Goal: Task Accomplishment & Management: Complete application form

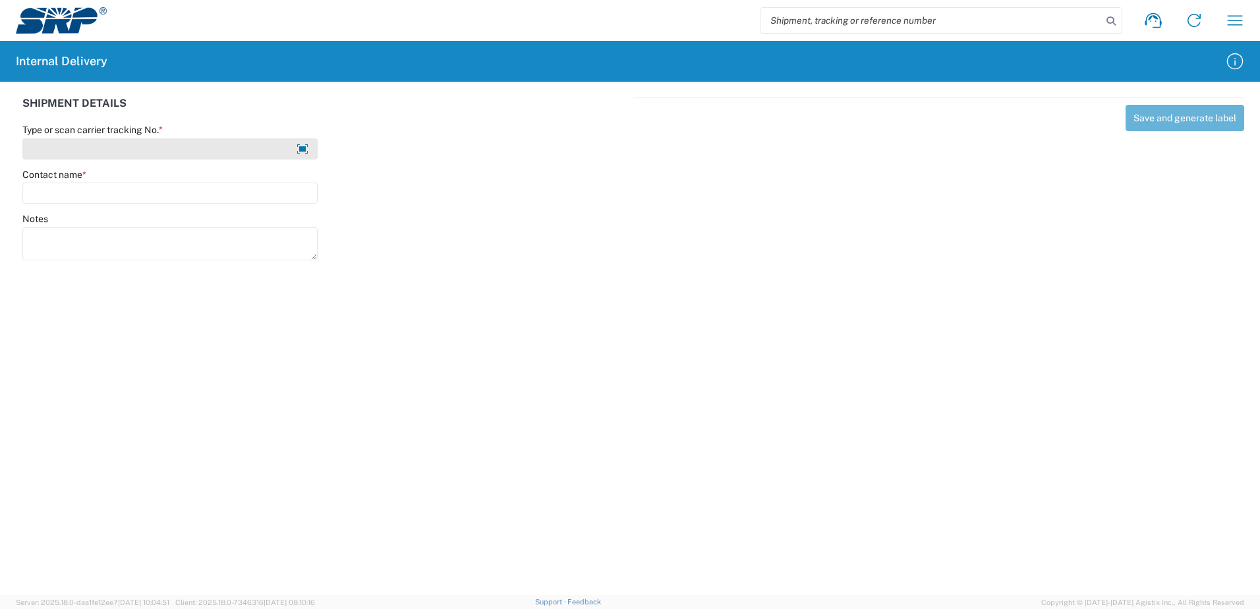
click at [184, 148] on input "Type or scan carrier tracking No. *" at bounding box center [169, 148] width 295 height 21
type input "2597100-002"
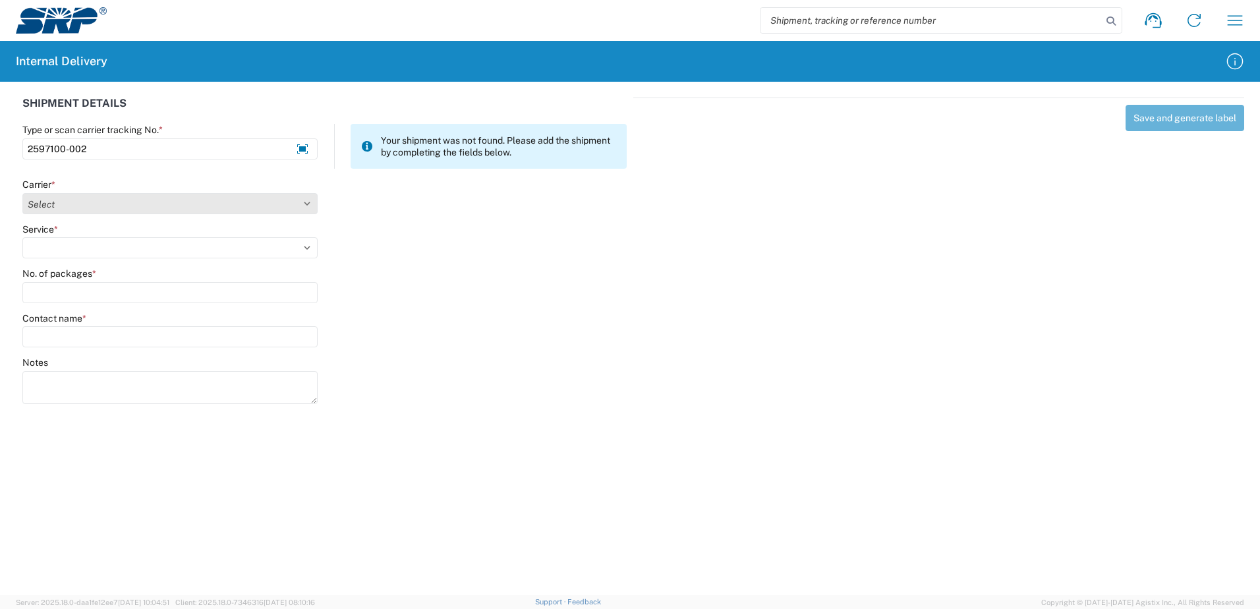
click at [98, 205] on select "Select Amazon Logistics ATI Trucking BC Dimerco Logistics Empire Southwest FedE…" at bounding box center [169, 203] width 295 height 21
select select "18714"
click at [22, 193] on select "Select Amazon Logistics ATI Trucking BC Dimerco Logistics Empire Southwest FedE…" at bounding box center [169, 203] width 295 height 21
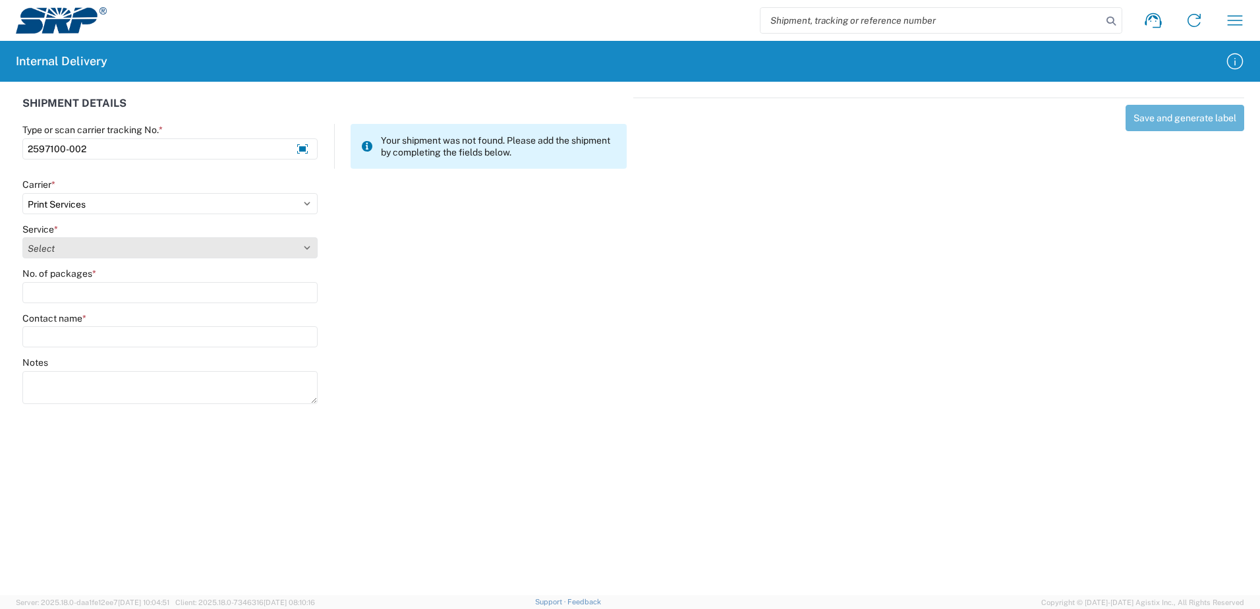
click at [76, 241] on select "Select Ground Inter-office" at bounding box center [169, 247] width 295 height 21
select select "35764"
click at [22, 237] on select "Select Ground Inter-office" at bounding box center [169, 247] width 295 height 21
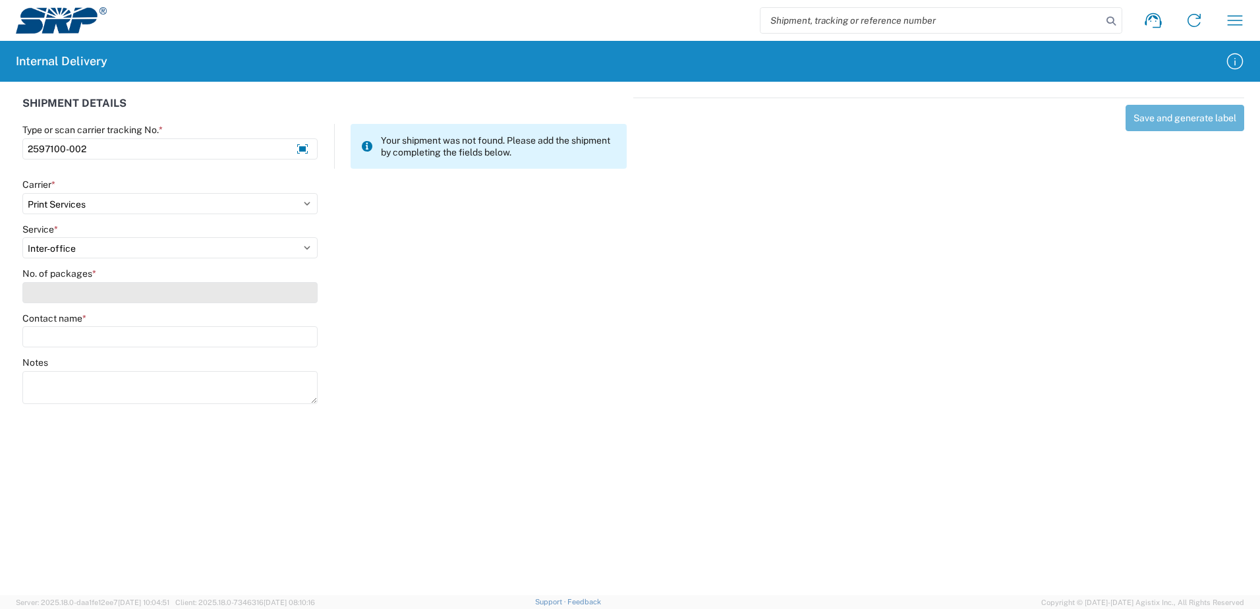
click at [61, 297] on input "No. of packages *" at bounding box center [169, 292] width 295 height 21
type input "1"
click at [61, 340] on input "Contact name *" at bounding box center [169, 336] width 295 height 21
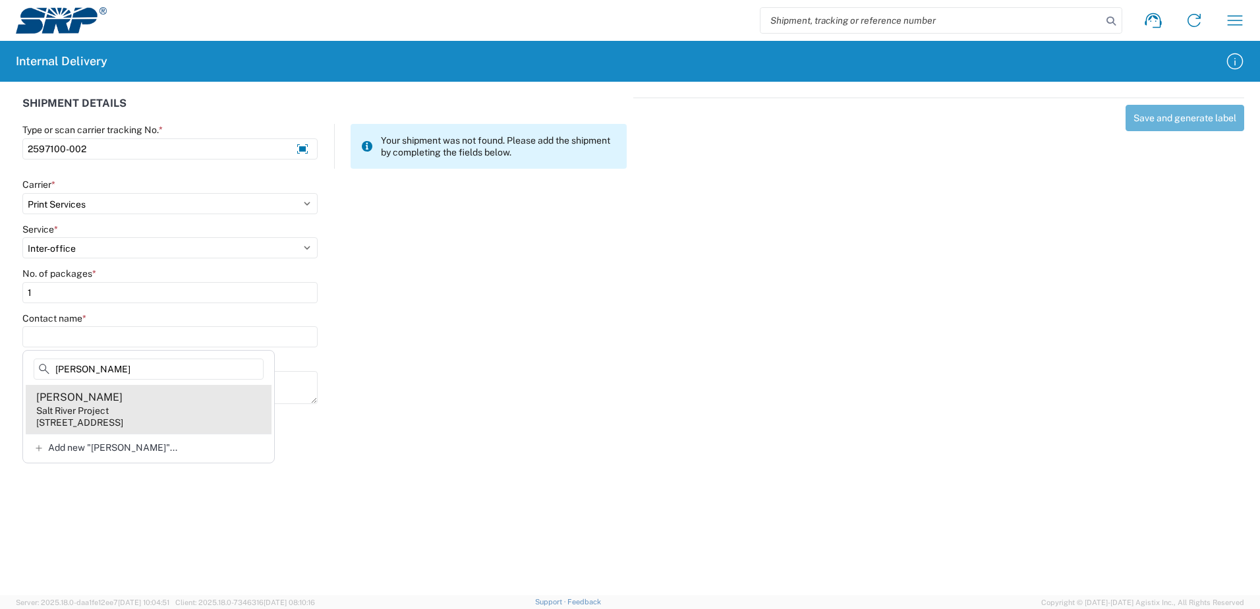
type input "Jackie Lyons"
click at [123, 421] on div "1500 N Mill Ave, PAB35W, Tempe, AZ, 85281, US" at bounding box center [79, 423] width 87 height 12
type input "Jackie Lyons"
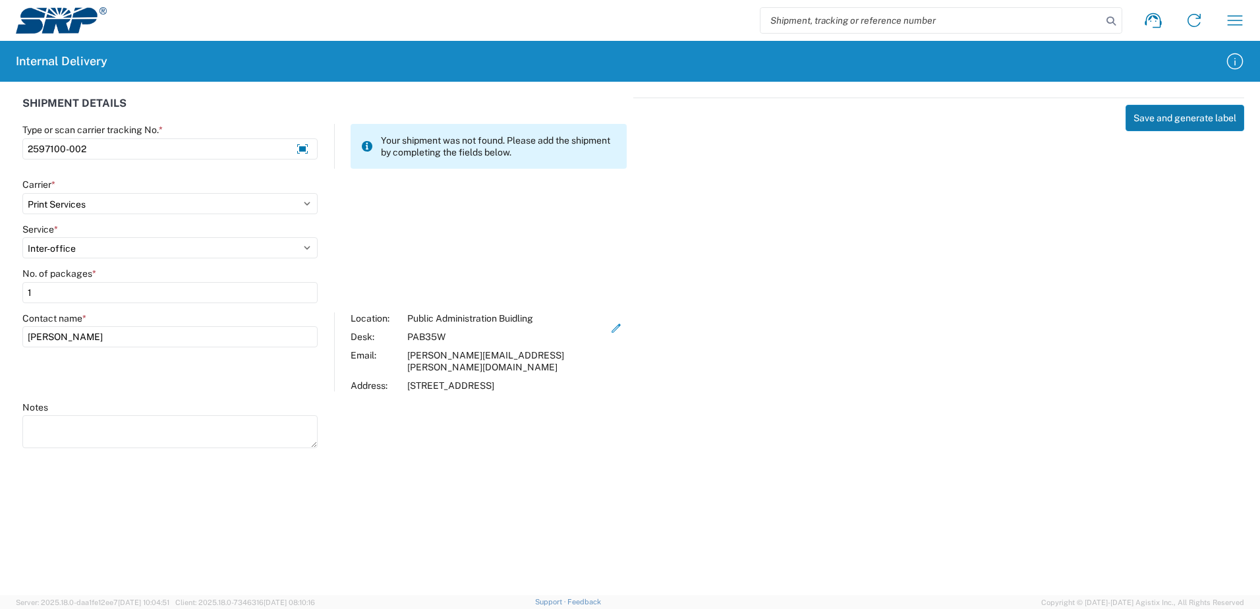
click at [1177, 118] on button "Save and generate label" at bounding box center [1185, 118] width 119 height 26
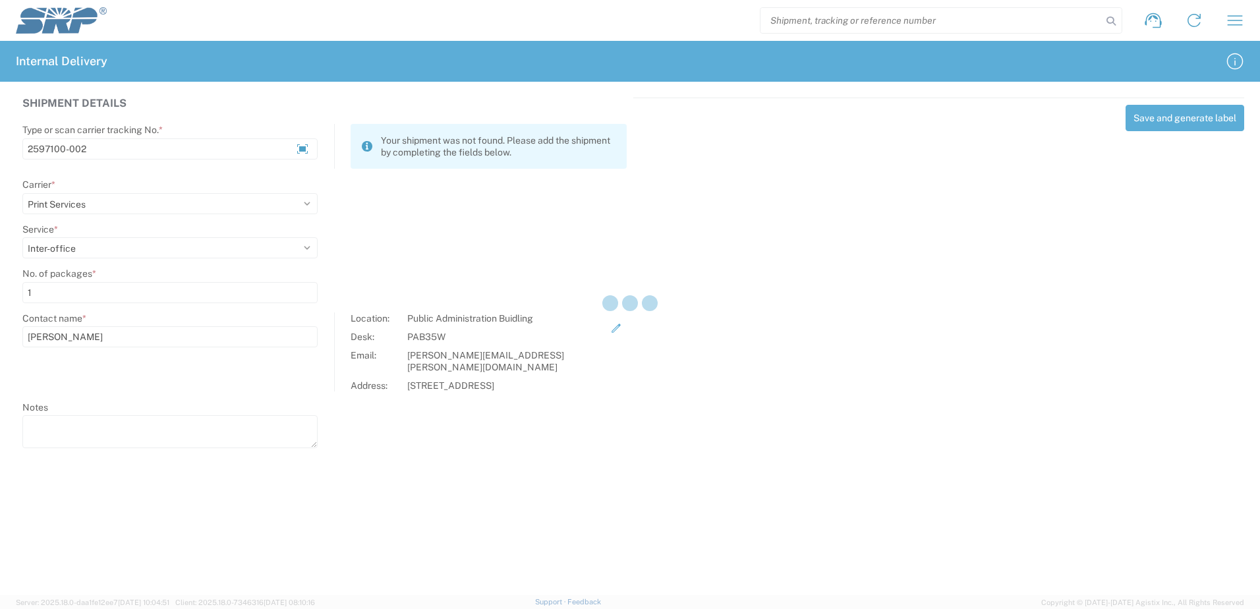
select select
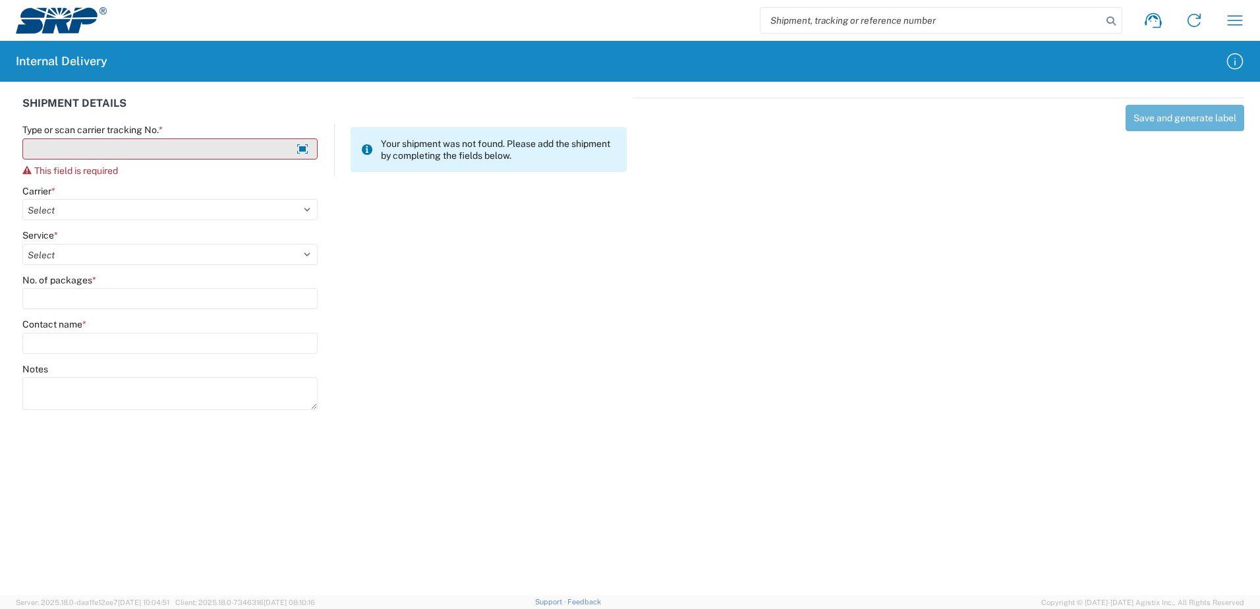
click at [134, 151] on input "Type or scan carrier tracking No. *" at bounding box center [169, 148] width 295 height 21
type input "2869002-002"
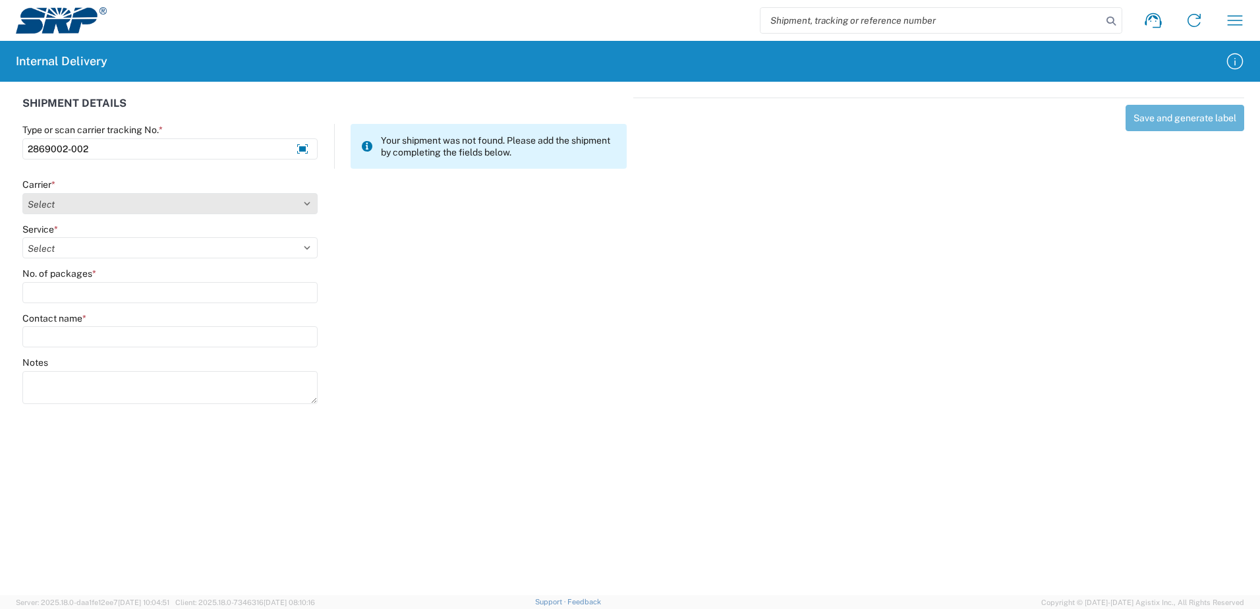
click at [90, 205] on select "Select Amazon Logistics ATI Trucking BC Dimerco Logistics Empire Southwest FedE…" at bounding box center [169, 203] width 295 height 21
select select "18714"
click at [22, 193] on select "Select Amazon Logistics ATI Trucking BC Dimerco Logistics Empire Southwest FedE…" at bounding box center [169, 203] width 295 height 21
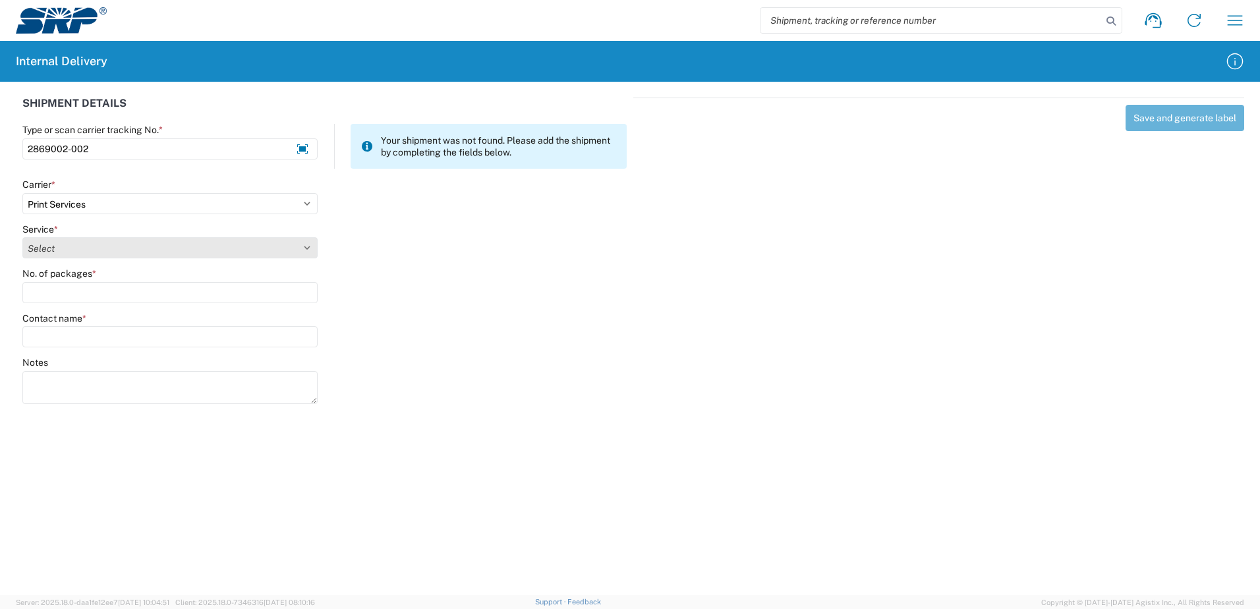
click at [73, 247] on select "Select Ground Inter-office" at bounding box center [169, 247] width 295 height 21
select select "35764"
click at [22, 237] on select "Select Ground Inter-office" at bounding box center [169, 247] width 295 height 21
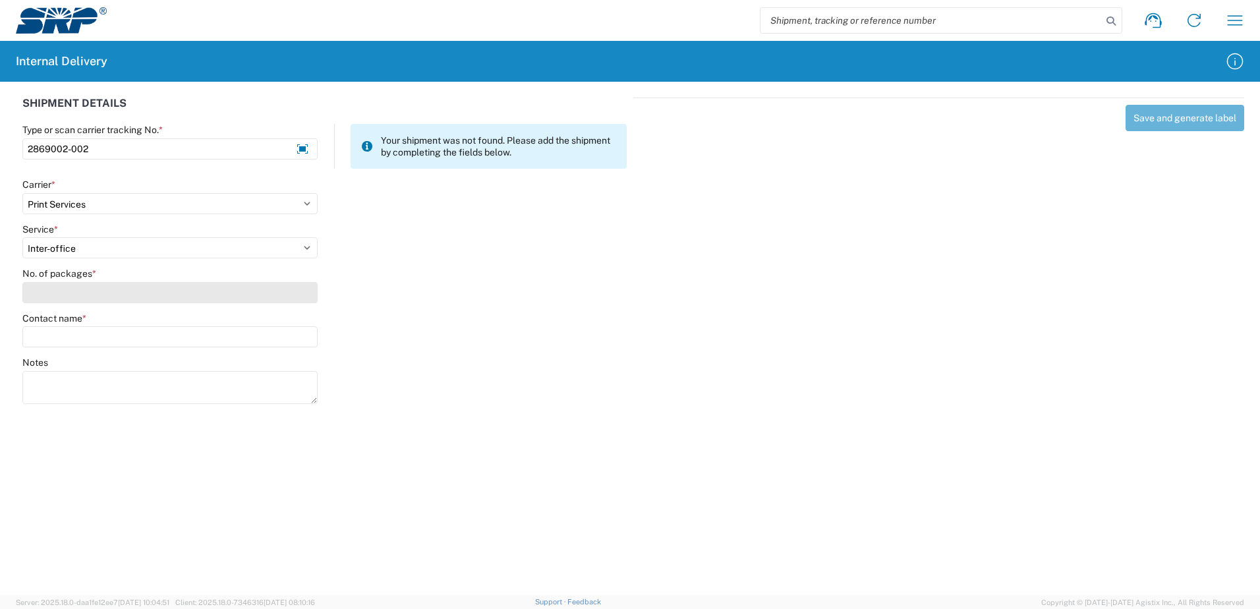
click at [66, 293] on input "No. of packages *" at bounding box center [169, 292] width 295 height 21
type input "1"
click at [84, 339] on input "Contact name *" at bounding box center [169, 336] width 295 height 21
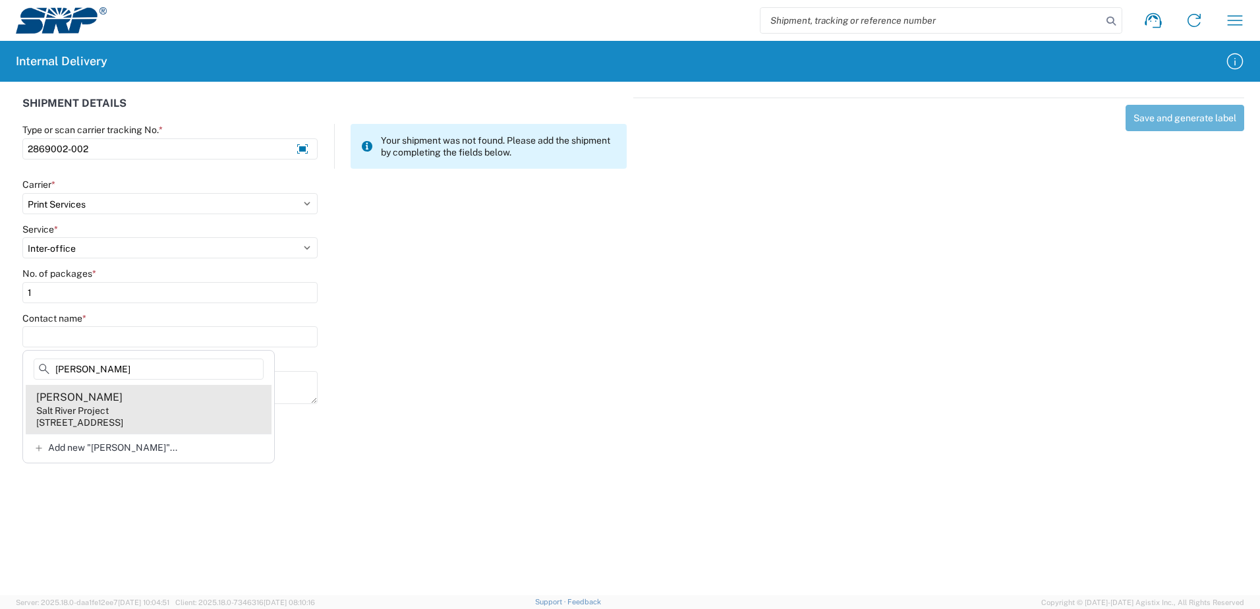
type input "Rebecca Bott"
click at [107, 424] on div "1500 N Mill Ave, PAB381, Tempe, AZ, 85281, US" at bounding box center [79, 423] width 87 height 12
type input "Rebecca Bottesch"
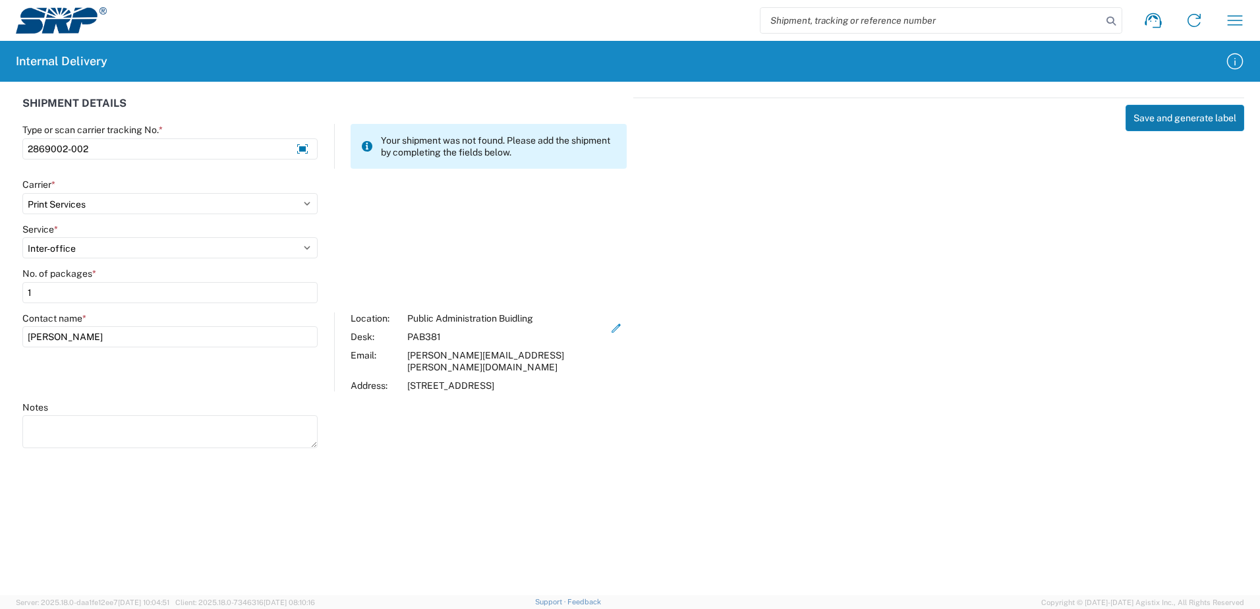
click at [1175, 122] on button "Save and generate label" at bounding box center [1185, 118] width 119 height 26
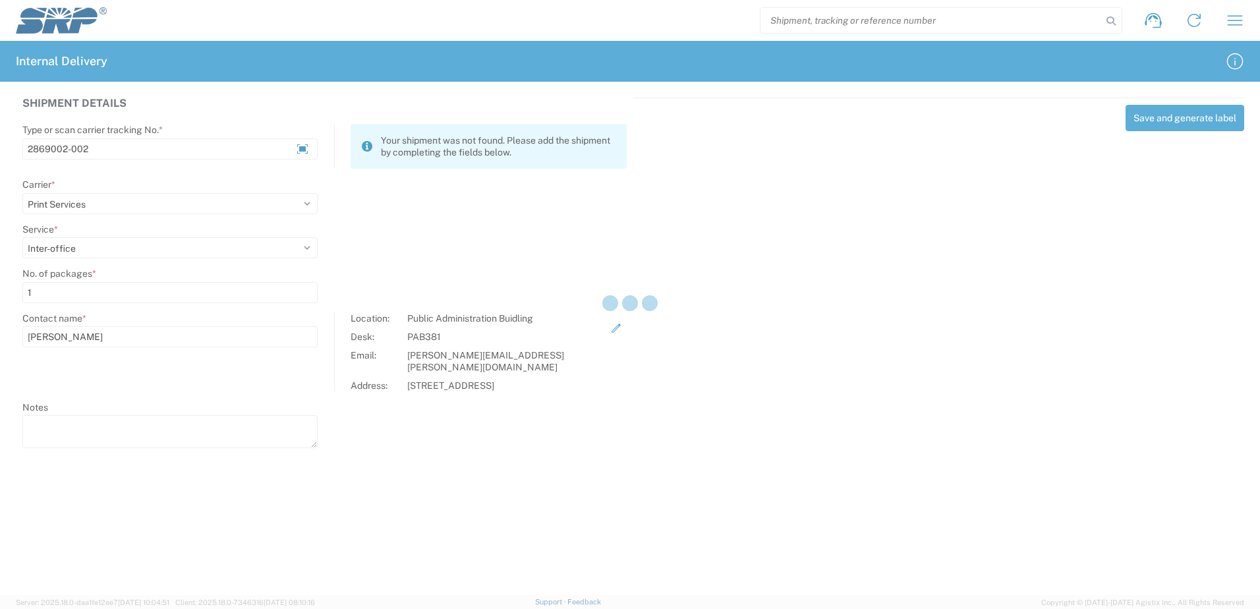
select select
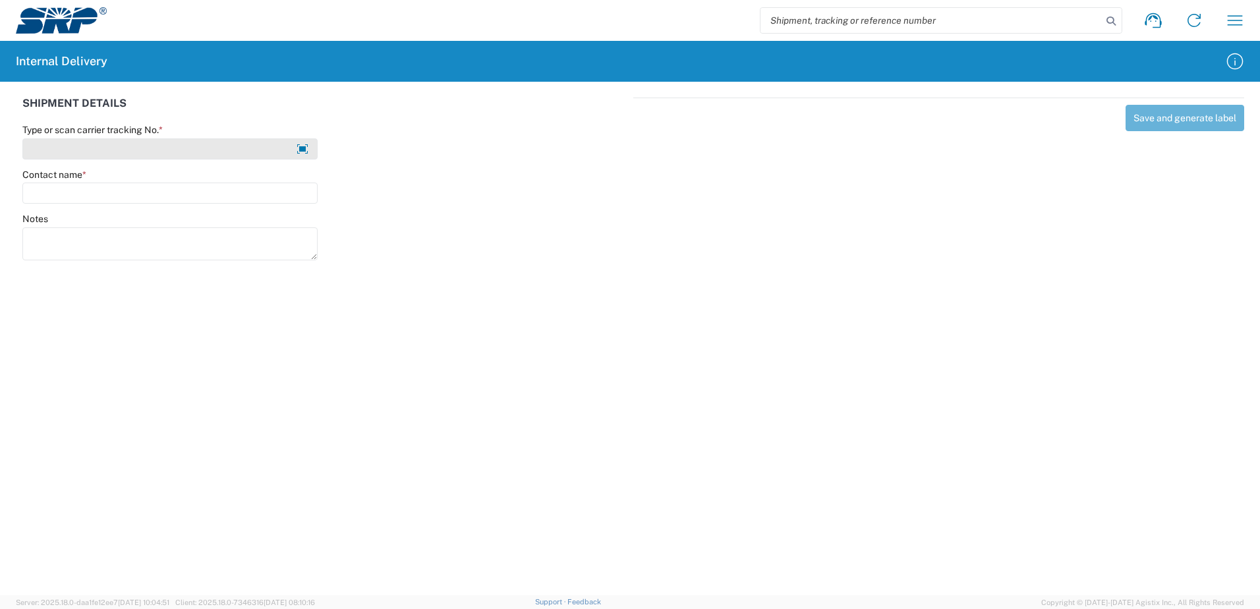
click at [133, 150] on input "Type or scan carrier tracking No. *" at bounding box center [169, 148] width 295 height 21
type input "2884851-002"
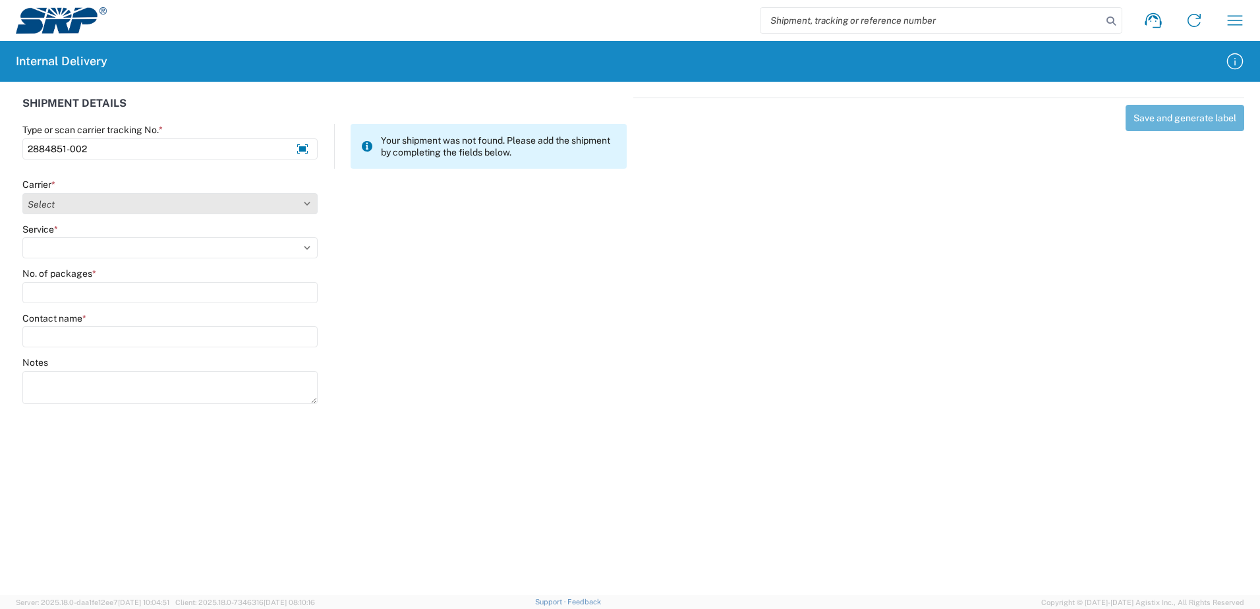
click at [87, 206] on select "Select Amazon Logistics ATI Trucking BC Dimerco Logistics Empire Southwest FedE…" at bounding box center [169, 203] width 295 height 21
select select "18714"
click at [22, 193] on select "Select Amazon Logistics ATI Trucking BC Dimerco Logistics Empire Southwest FedE…" at bounding box center [169, 203] width 295 height 21
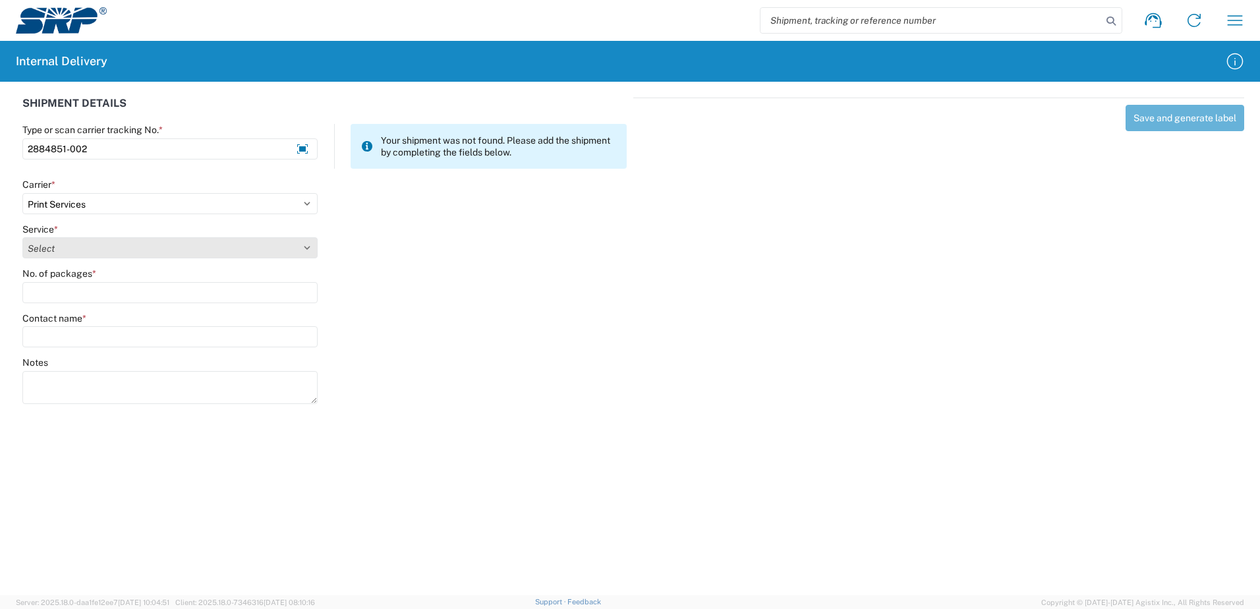
click at [96, 250] on select "Select Ground Inter-office" at bounding box center [169, 247] width 295 height 21
select select "35764"
click at [22, 237] on select "Select Ground Inter-office" at bounding box center [169, 247] width 295 height 21
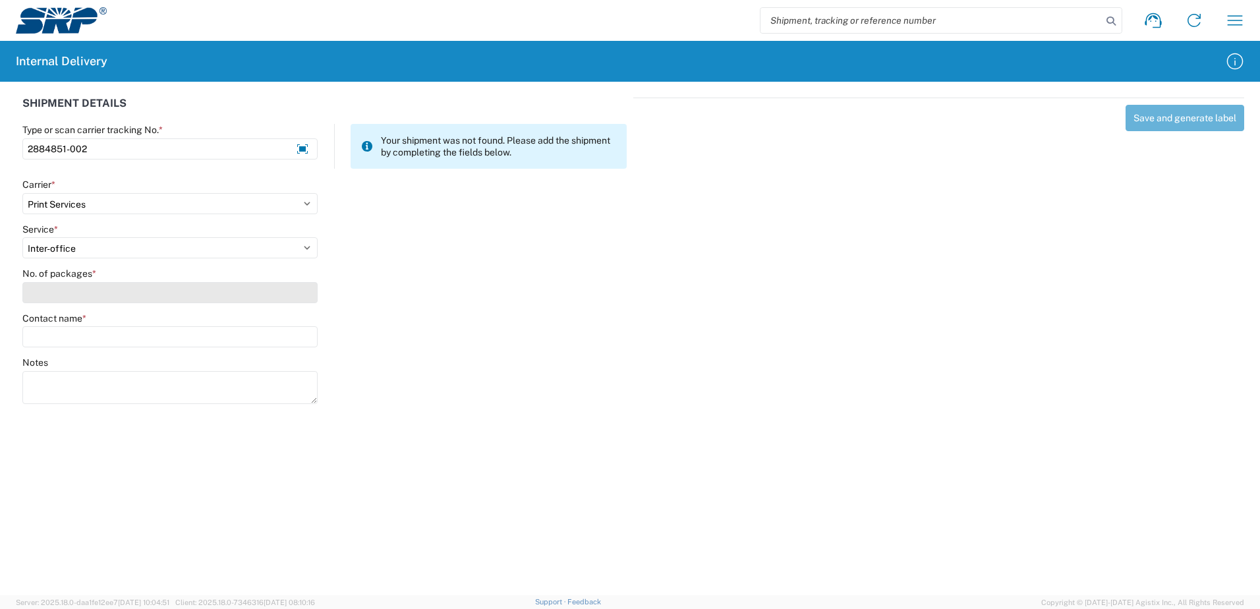
click at [67, 296] on input "No. of packages *" at bounding box center [169, 292] width 295 height 21
type input "1"
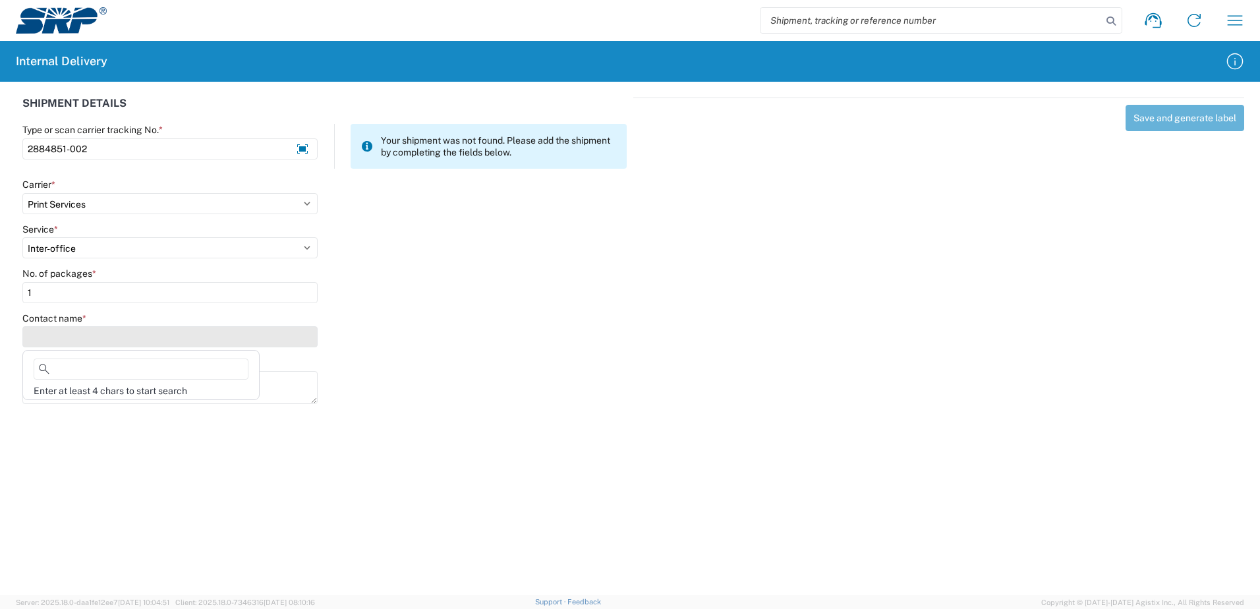
click at [89, 338] on input "Contact name *" at bounding box center [169, 336] width 295 height 21
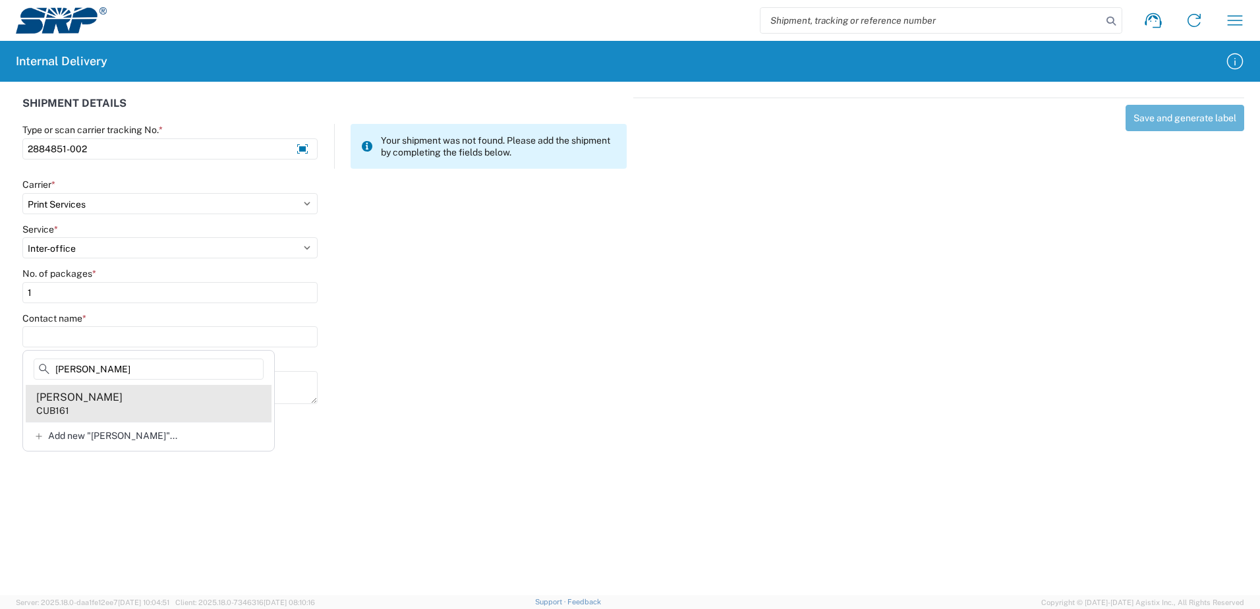
type input "[PERSON_NAME]"
click at [69, 398] on div "[PERSON_NAME]" at bounding box center [79, 397] width 86 height 15
type input "[PERSON_NAME]"
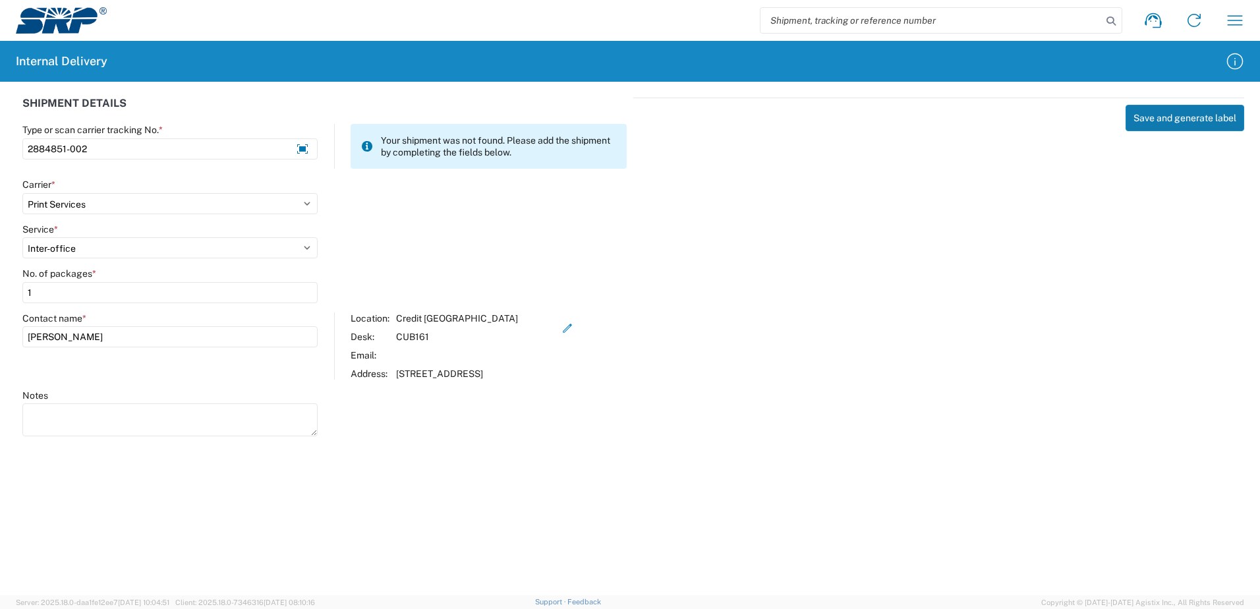
click at [1142, 124] on button "Save and generate label" at bounding box center [1185, 118] width 119 height 26
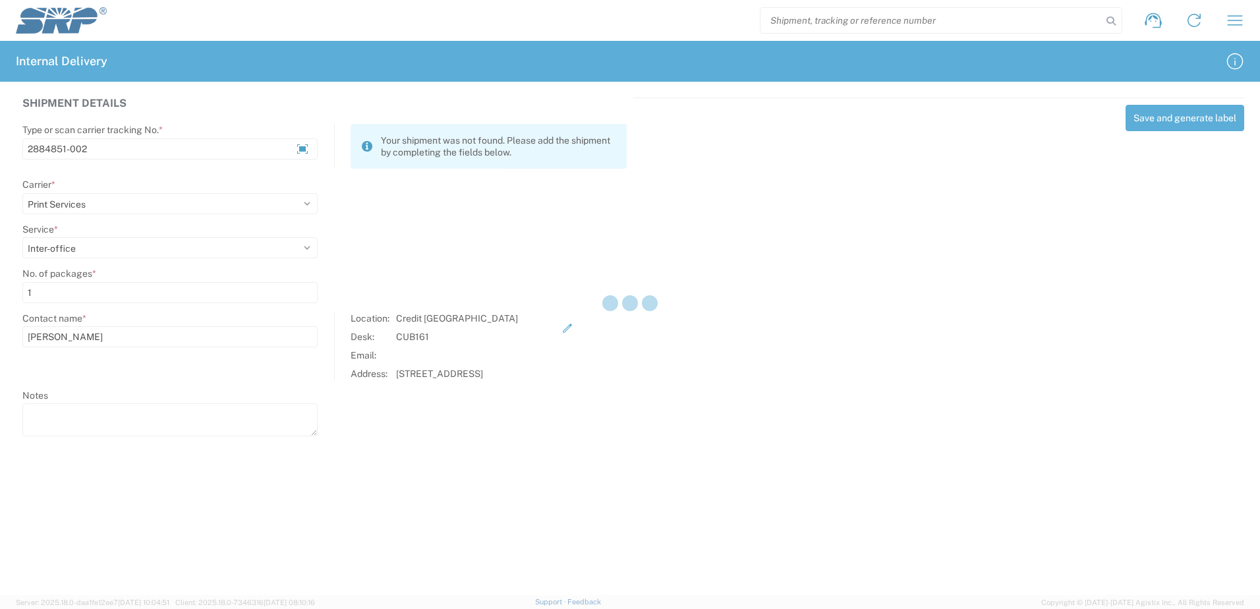
select select
